Goal: Contribute content

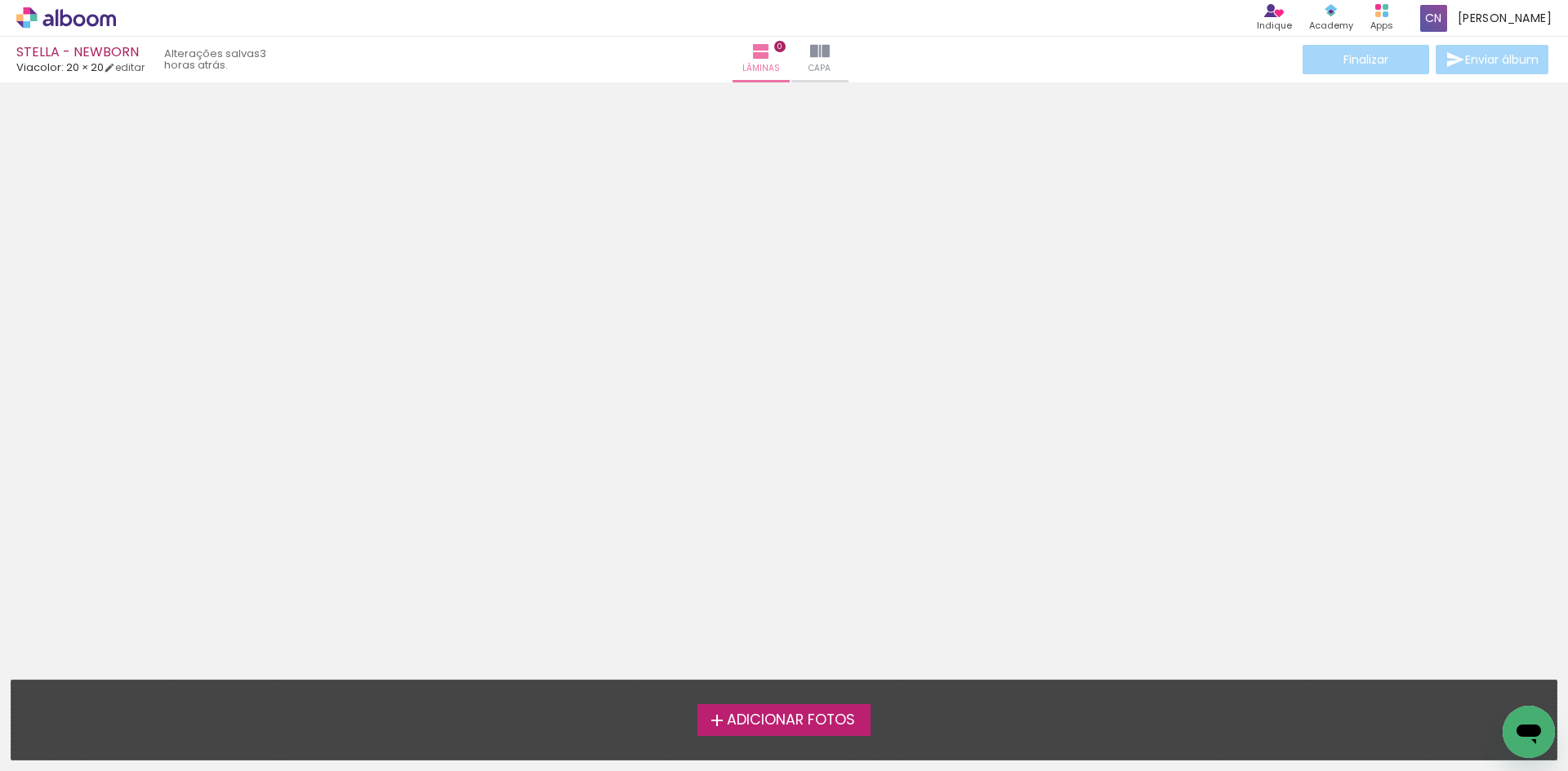
click at [787, 714] on span "Adicionar Fotos" at bounding box center [790, 721] width 129 height 14
click at [0, 0] on input "file" at bounding box center [0, 0] width 0 height 0
click at [819, 722] on span "Adicionar Fotos" at bounding box center [790, 721] width 129 height 14
click at [0, 0] on input "file" at bounding box center [0, 0] width 0 height 0
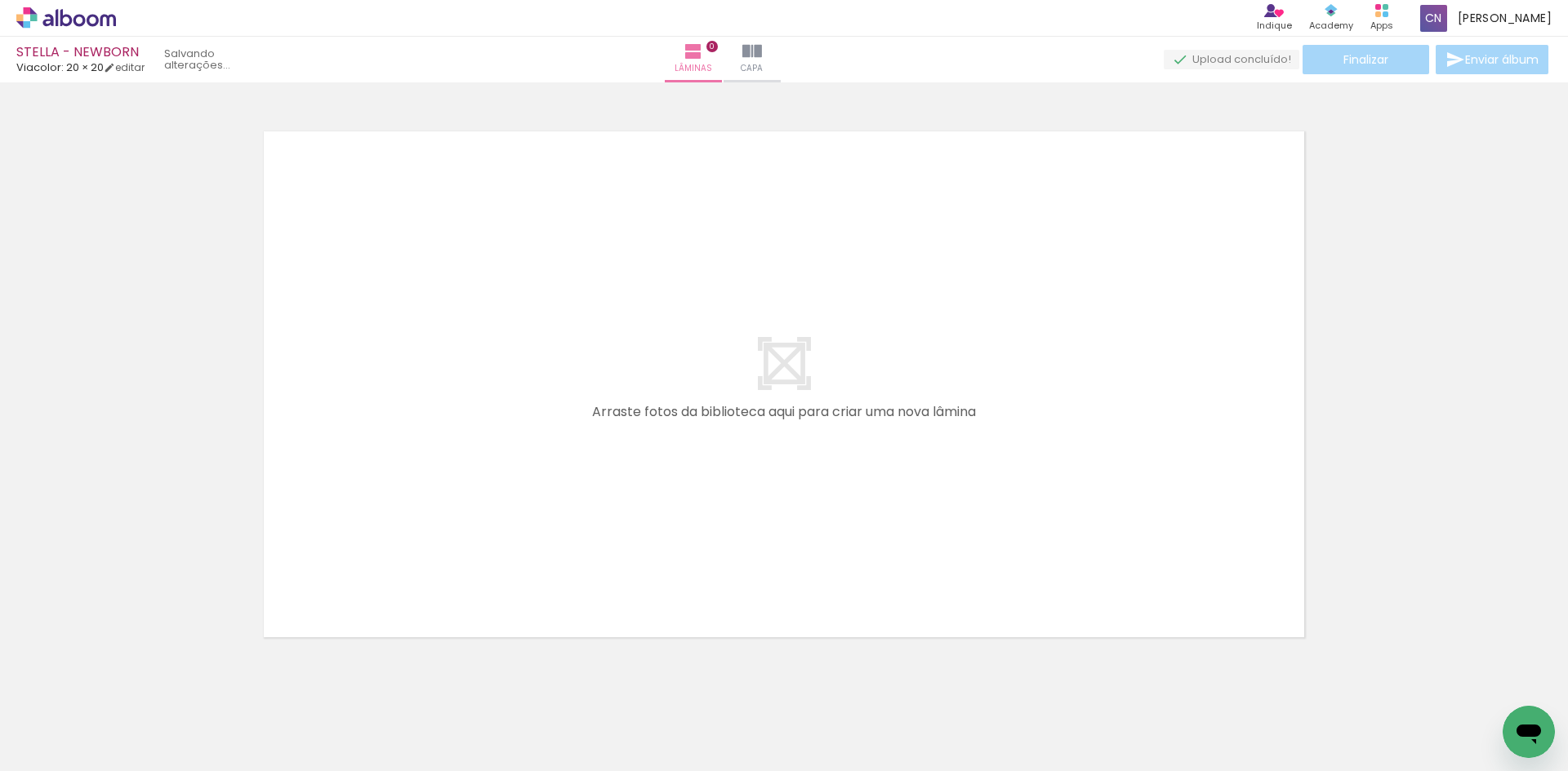
scroll to position [21, 0]
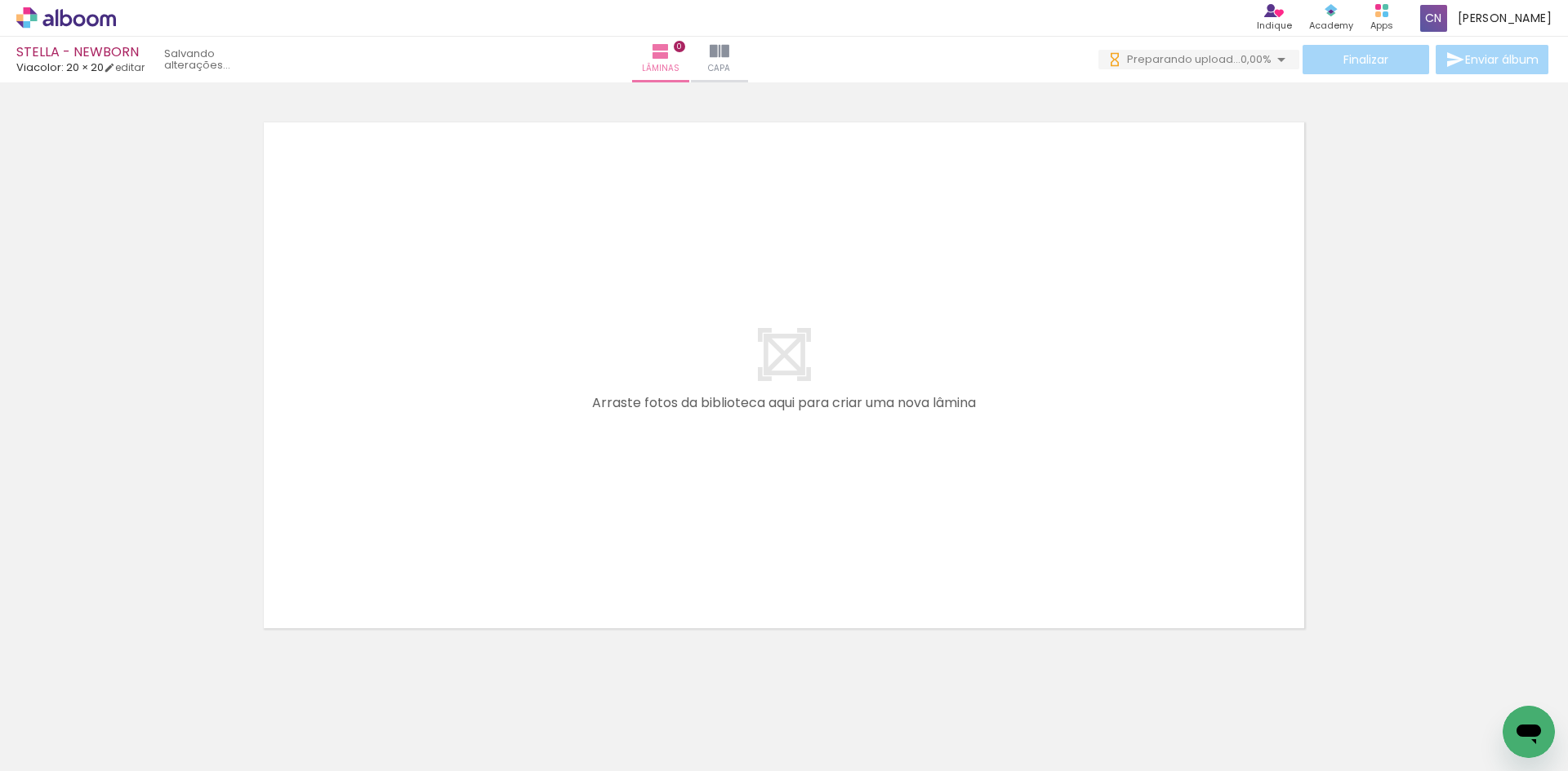
click at [45, 748] on span "Adicionar Fotos" at bounding box center [57, 749] width 49 height 18
click at [0, 0] on input "file" at bounding box center [0, 0] width 0 height 0
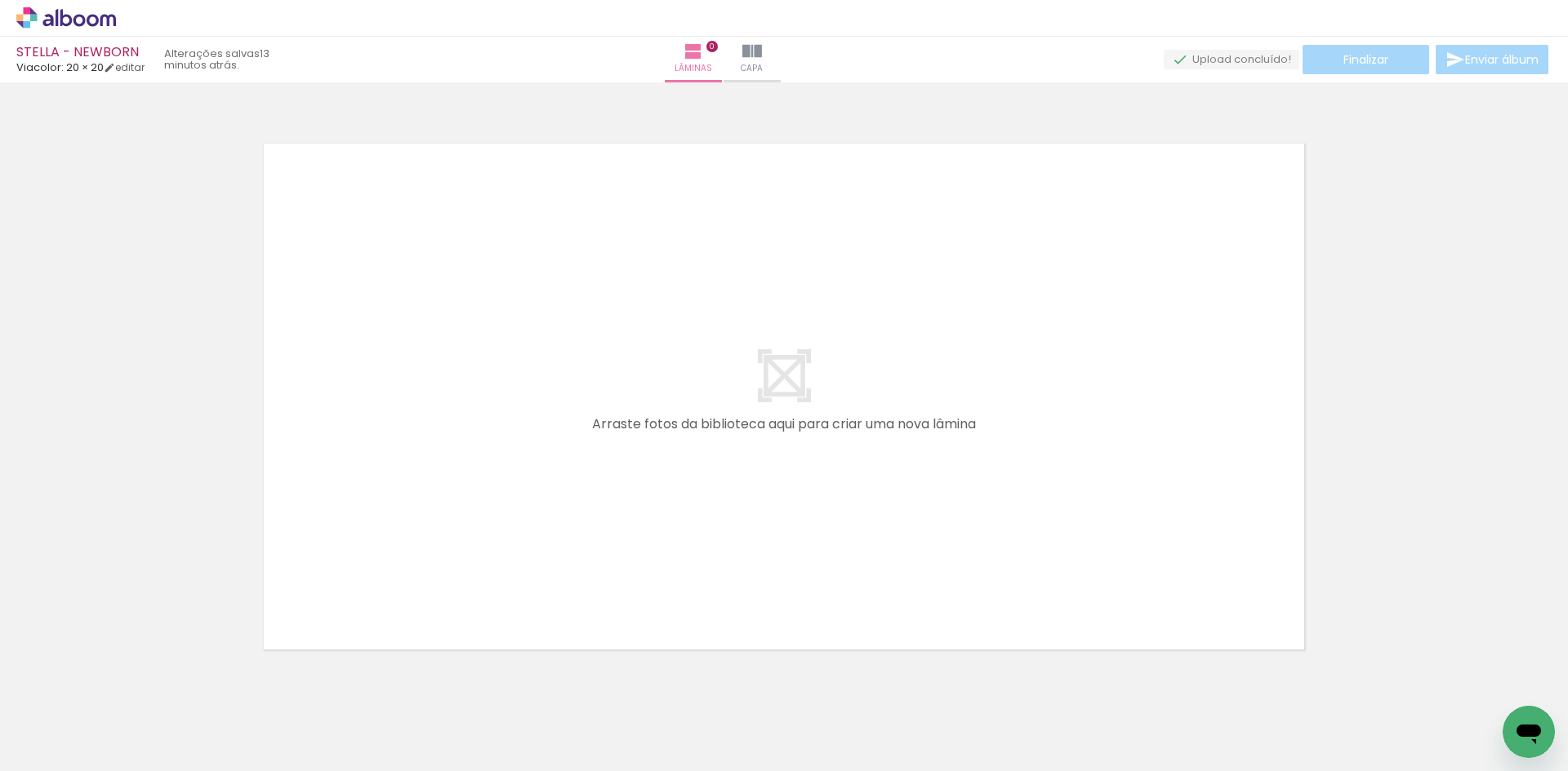
click at [74, 17] on icon at bounding box center [79, 20] width 12 height 12
